Goal: Browse casually: Explore the website without a specific task or goal

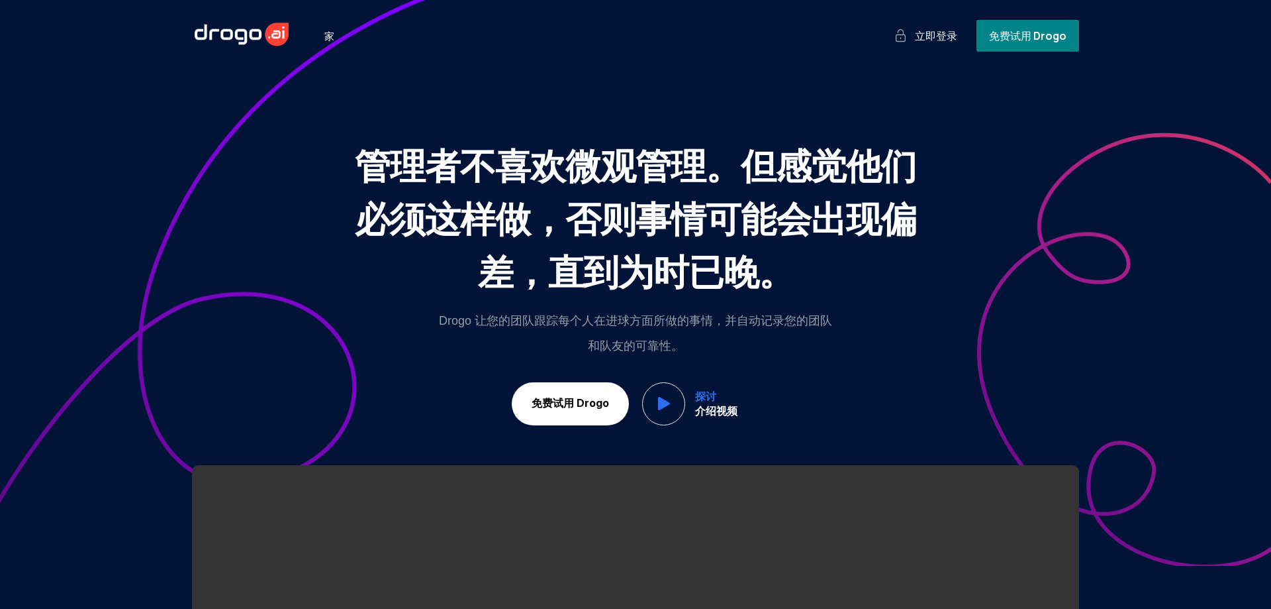
click at [468, 138] on div "Managers [PERSON_NAME]’t like micro-managing. But feel like they have to, else …" at bounding box center [636, 212] width 576 height 425
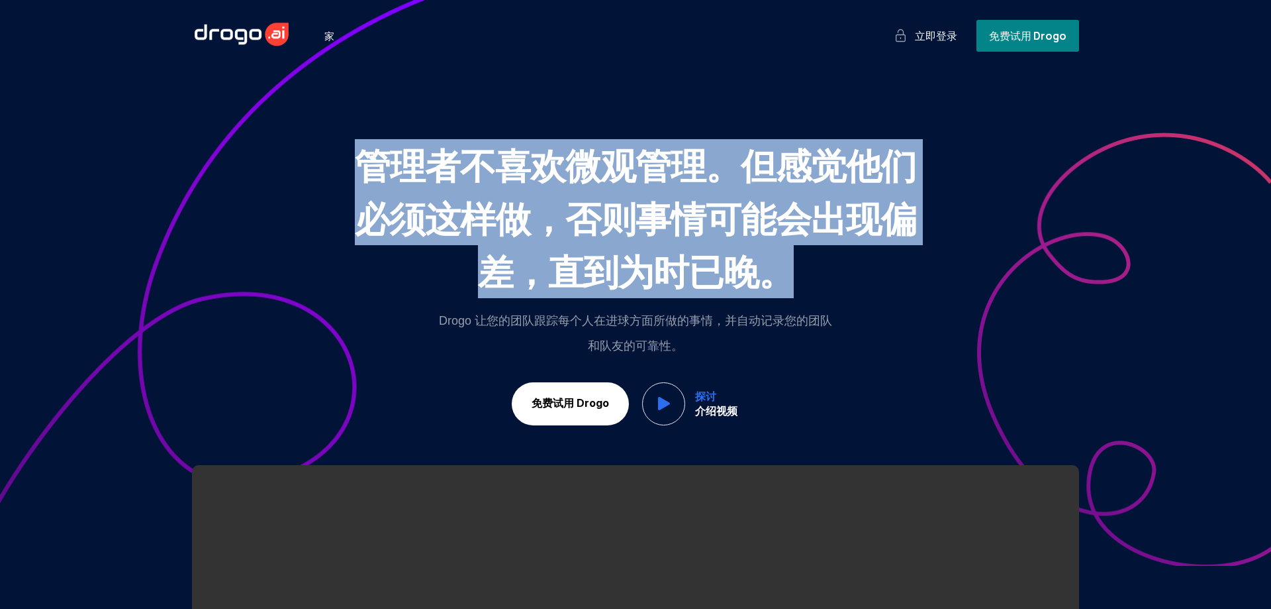
click at [468, 138] on div "Managers [PERSON_NAME]’t like micro-managing. But feel like they have to, else …" at bounding box center [636, 212] width 576 height 425
click at [455, 170] on monica-translate-translate "管理者不喜欢微观管理。但感觉他们必须这样做，否则事情可能会出现偏差，直到为时已晚。" at bounding box center [636, 217] width 562 height 155
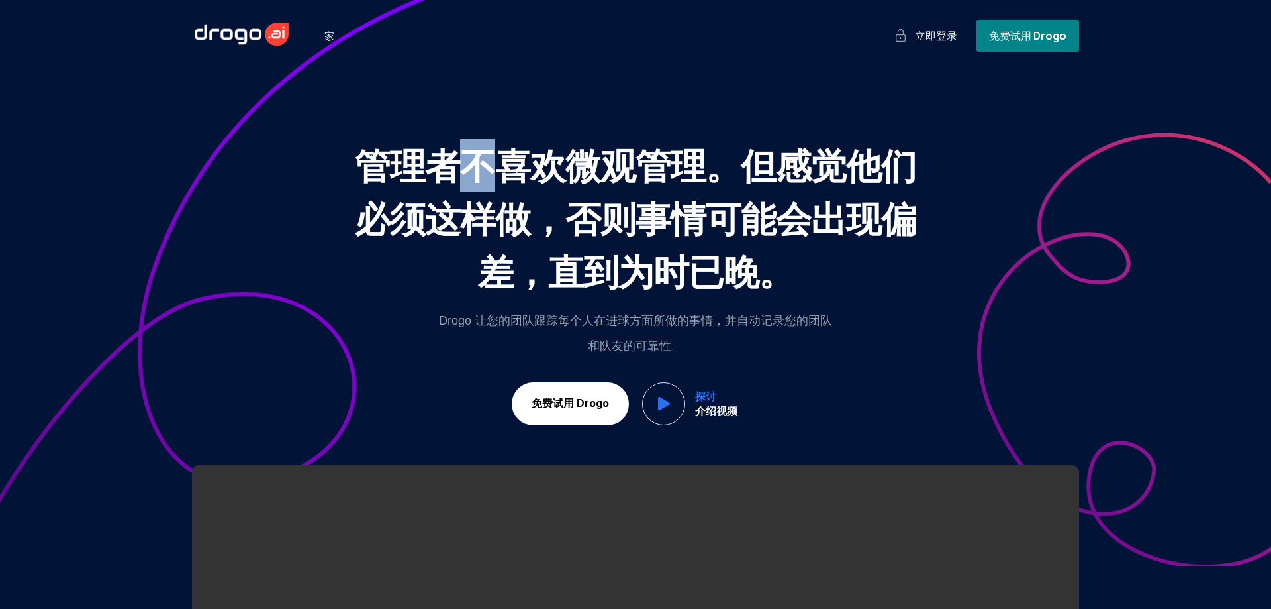
click at [455, 170] on monica-translate-translate "管理者不喜欢微观管理。但感觉他们必须这样做，否则事情可能会出现偏差，直到为时已晚。" at bounding box center [636, 217] width 562 height 155
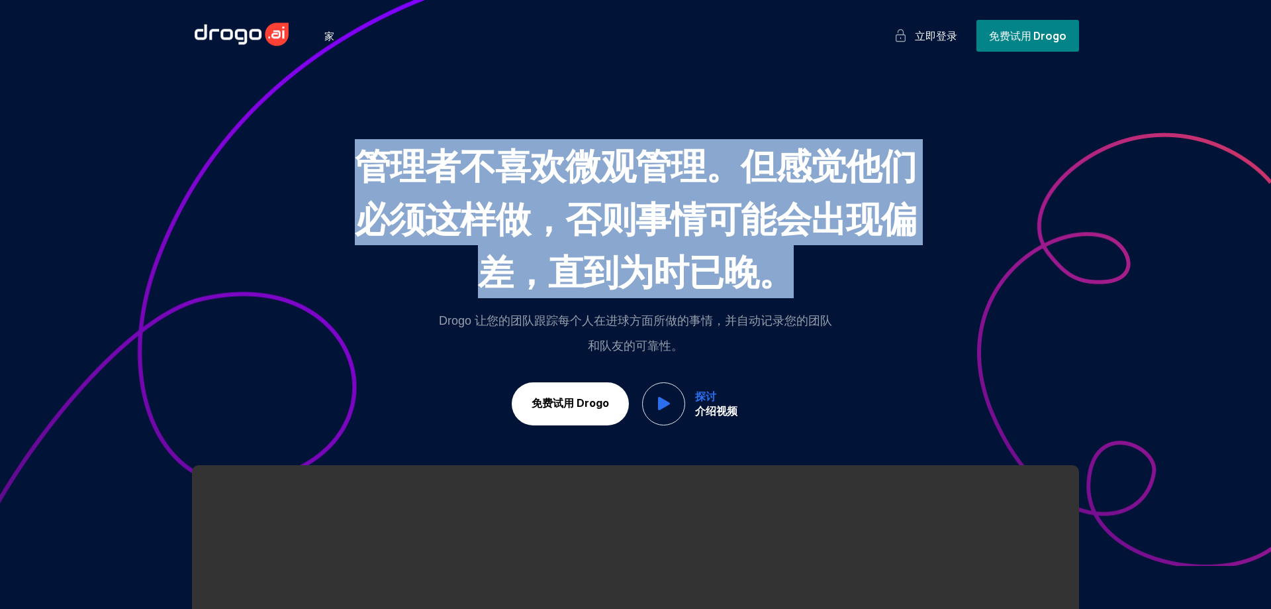
click at [455, 170] on monica-translate-translate "管理者不喜欢微观管理。但感觉他们必须这样做，否则事情可能会出现偏差，直到为时已晚。" at bounding box center [636, 217] width 562 height 155
click at [423, 217] on monica-translate-translate "管理者不喜欢微观管理。但感觉他们必须这样做，否则事情可能会出现偏差，直到为时已晚。" at bounding box center [636, 217] width 562 height 155
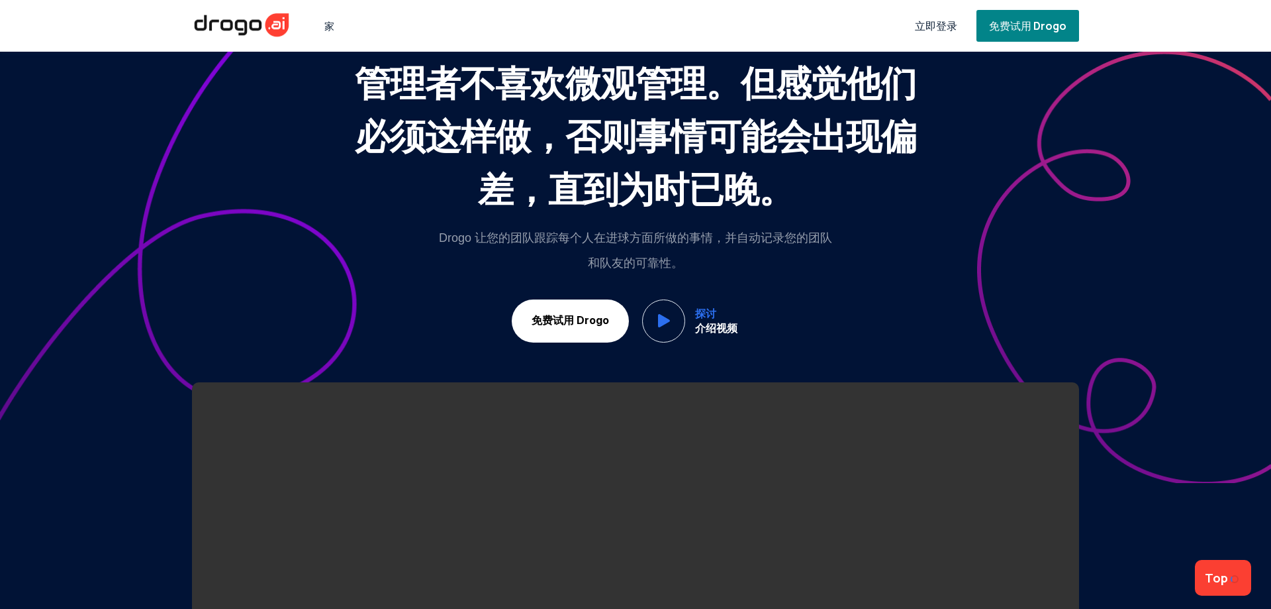
scroll to position [111, 0]
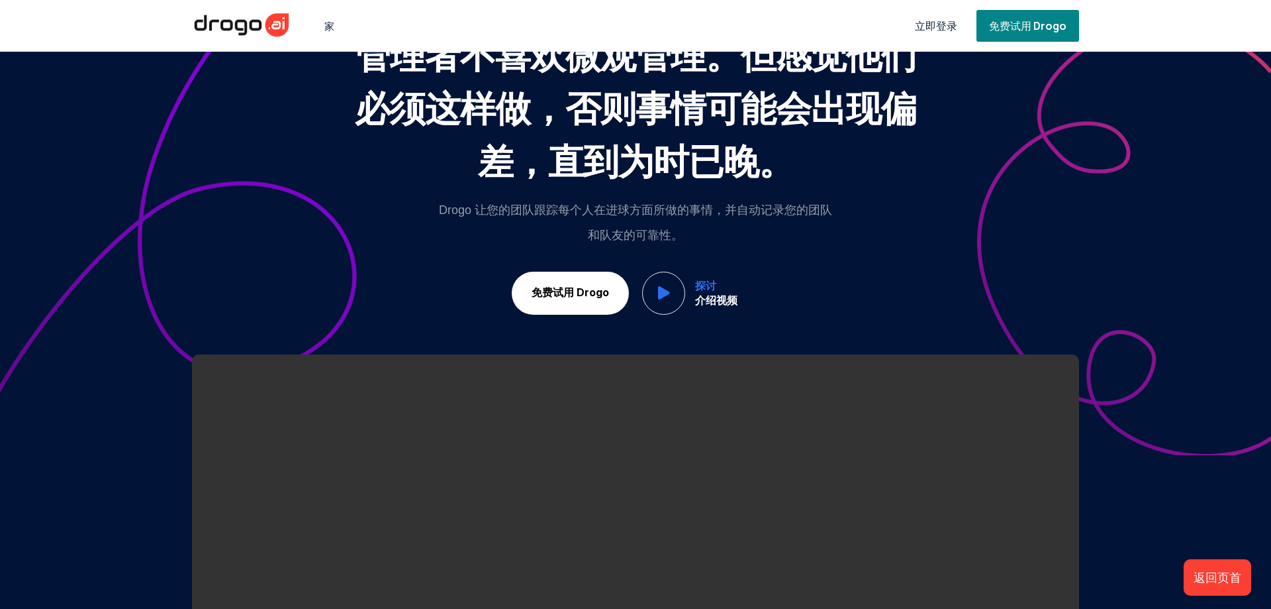
click at [423, 217] on div "Managers [PERSON_NAME]’t like micro-managing. But feel like they have to, else …" at bounding box center [636, 101] width 576 height 425
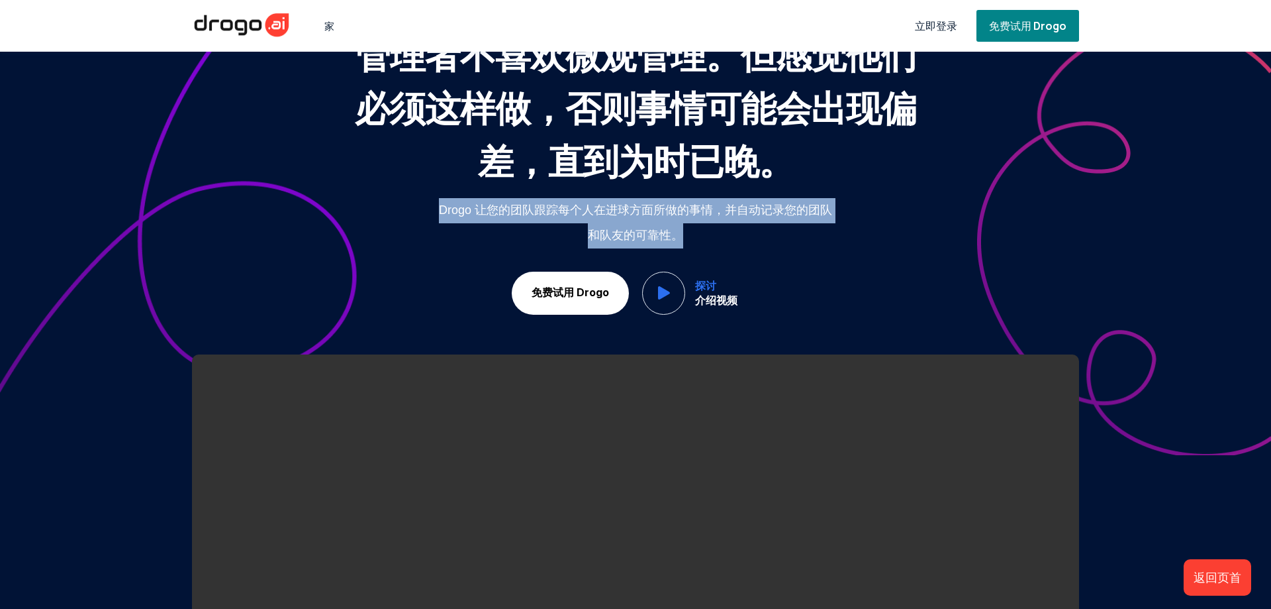
click at [423, 217] on div "Managers [PERSON_NAME]’t like micro-managing. But feel like they have to, else …" at bounding box center [636, 101] width 576 height 425
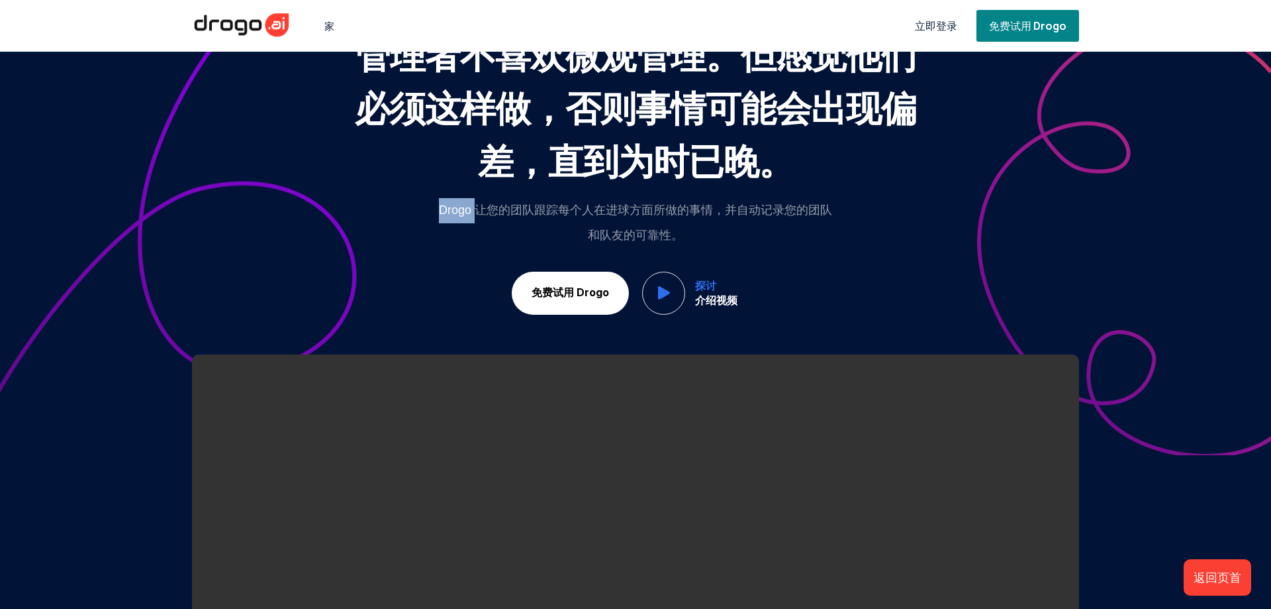
click at [423, 217] on div "Managers [PERSON_NAME]’t like micro-managing. But feel like they have to, else …" at bounding box center [636, 101] width 576 height 425
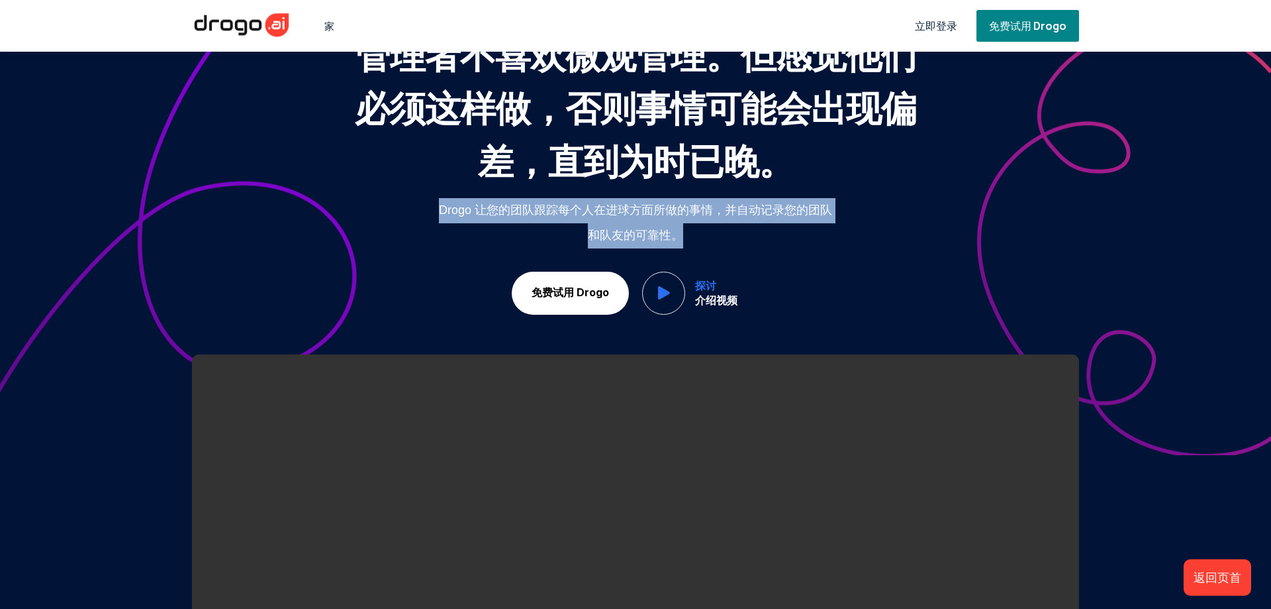
click at [423, 217] on div "Managers [PERSON_NAME]’t like micro-managing. But feel like they have to, else …" at bounding box center [636, 101] width 576 height 425
click at [377, 209] on div "Managers [PERSON_NAME]’t like micro-managing. But feel like they have to, else …" at bounding box center [636, 101] width 576 height 425
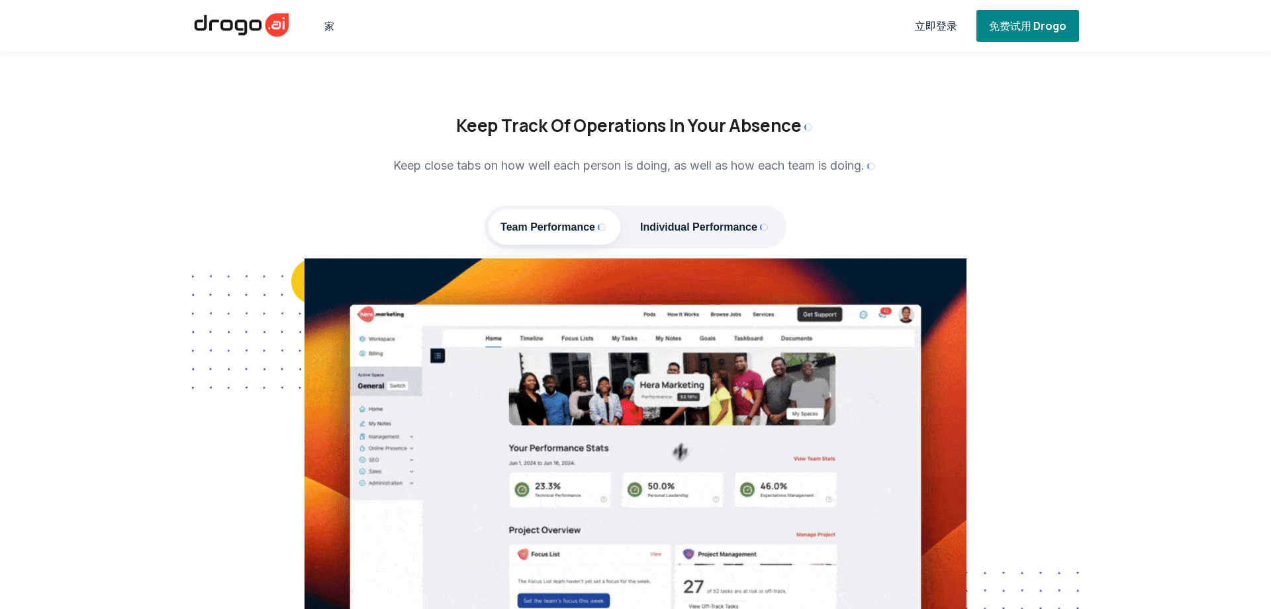
scroll to position [2207, 0]
